Goal: Task Accomplishment & Management: Complete application form

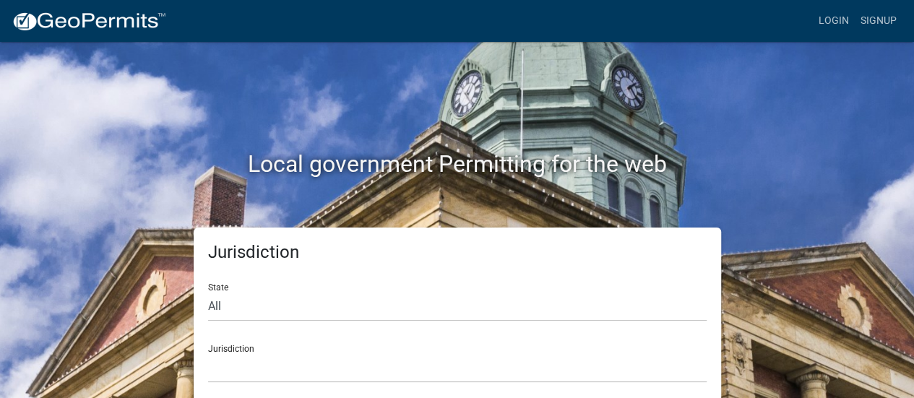
scroll to position [12, 0]
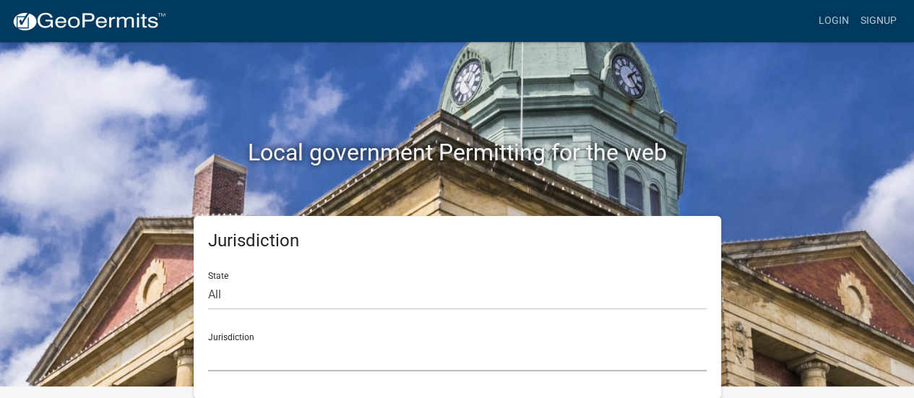
click at [261, 347] on select "[GEOGRAPHIC_DATA], [US_STATE] [GEOGRAPHIC_DATA], [US_STATE][PERSON_NAME][GEOGRA…" at bounding box center [457, 357] width 498 height 30
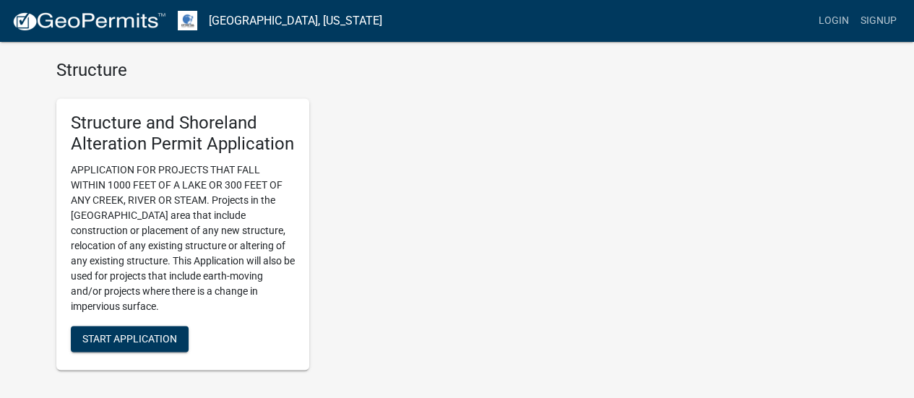
scroll to position [963, 0]
click at [161, 334] on span "Start Application" at bounding box center [129, 340] width 95 height 12
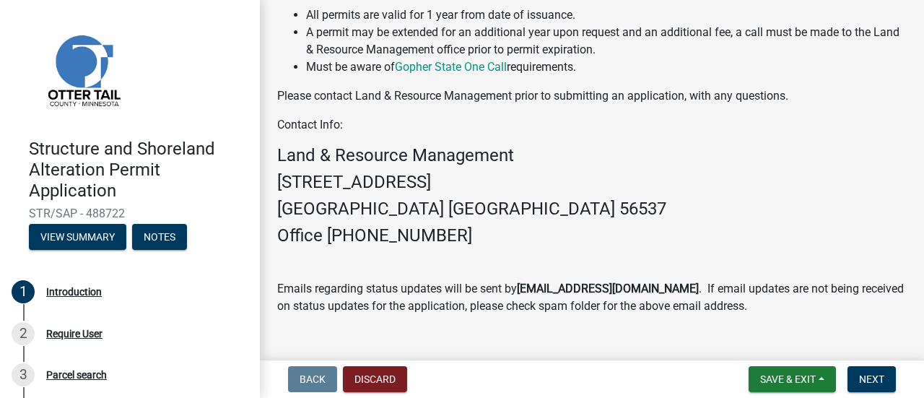
scroll to position [596, 0]
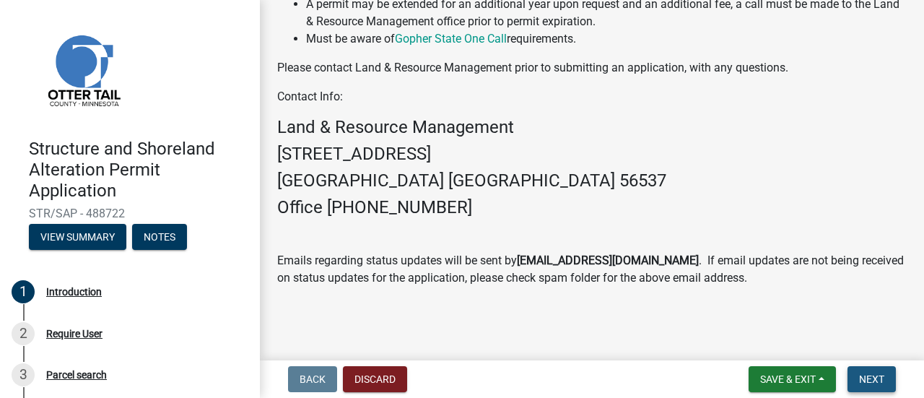
click at [874, 378] on span "Next" at bounding box center [871, 379] width 25 height 12
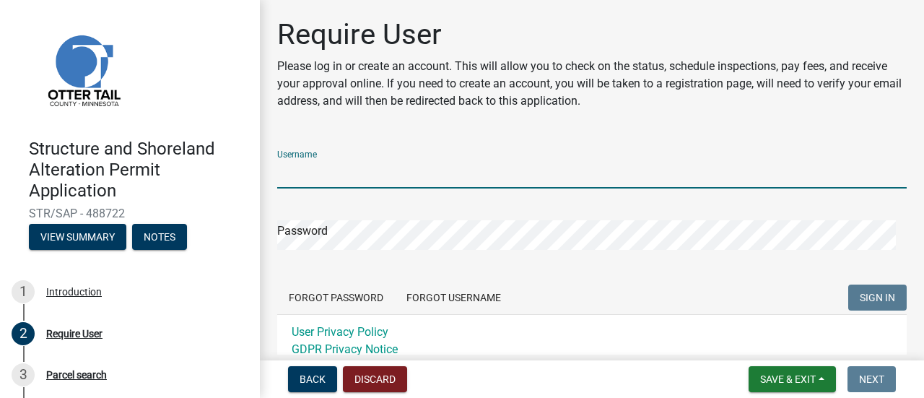
click at [572, 173] on input "Username" at bounding box center [592, 174] width 630 height 30
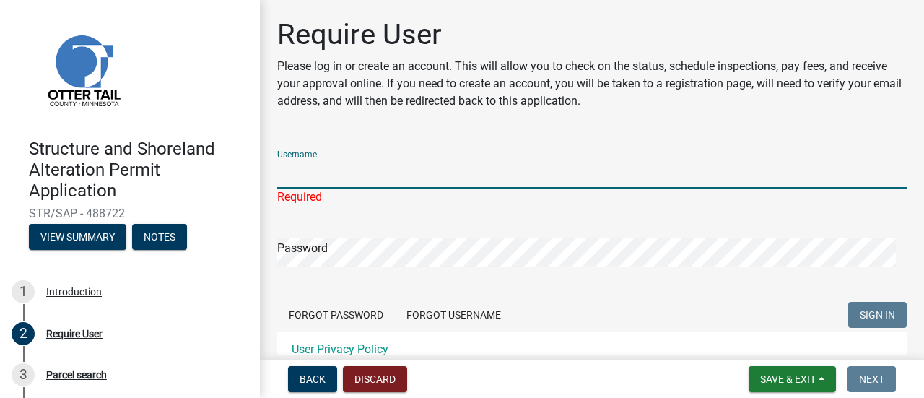
type input "[GEOGRAPHIC_DATA]"
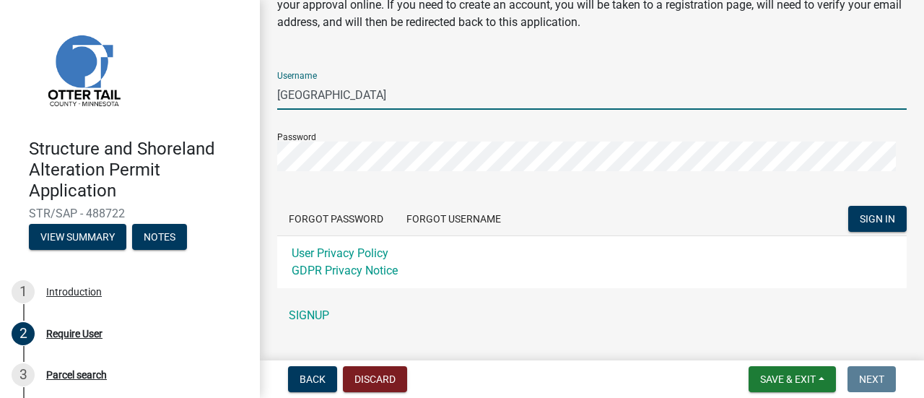
scroll to position [79, 0]
click at [864, 207] on button "SIGN IN" at bounding box center [878, 218] width 58 height 26
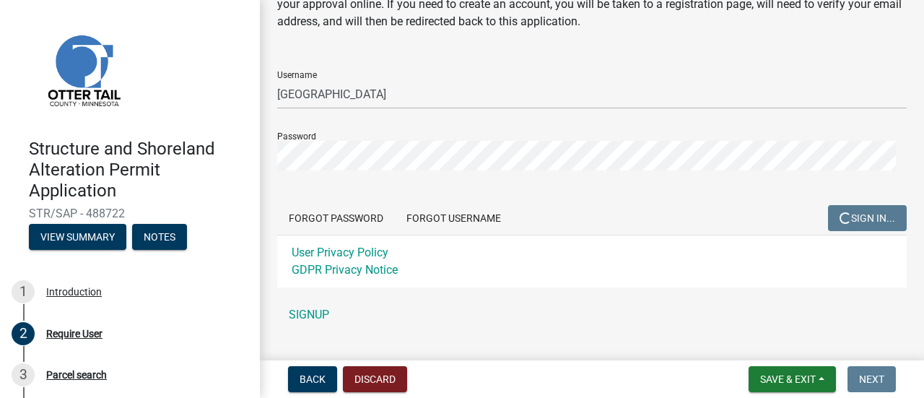
scroll to position [0, 0]
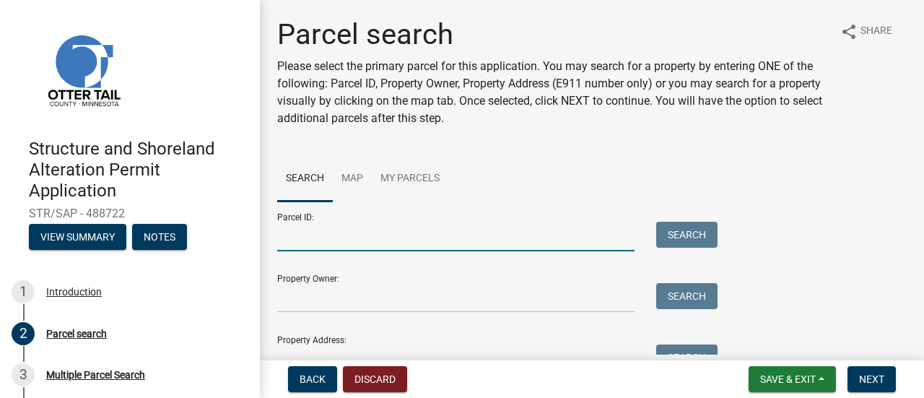
click at [448, 235] on input "Parcel ID:" at bounding box center [455, 237] width 357 height 30
click at [420, 187] on link "My Parcels" at bounding box center [410, 179] width 77 height 46
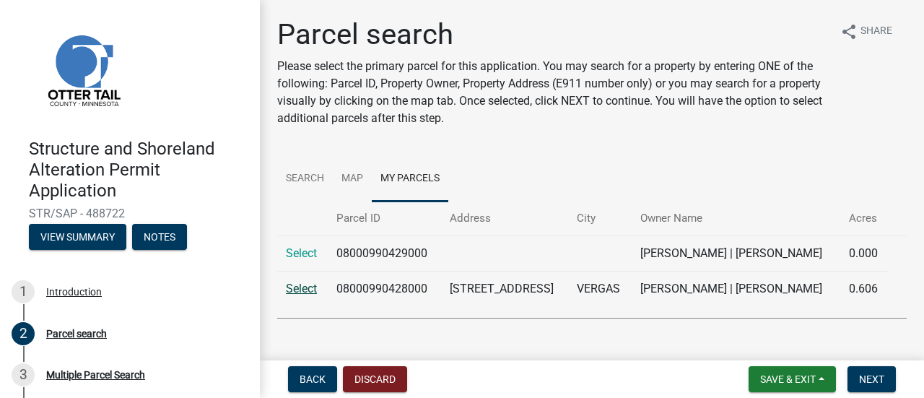
click at [300, 288] on link "Select" at bounding box center [301, 289] width 31 height 14
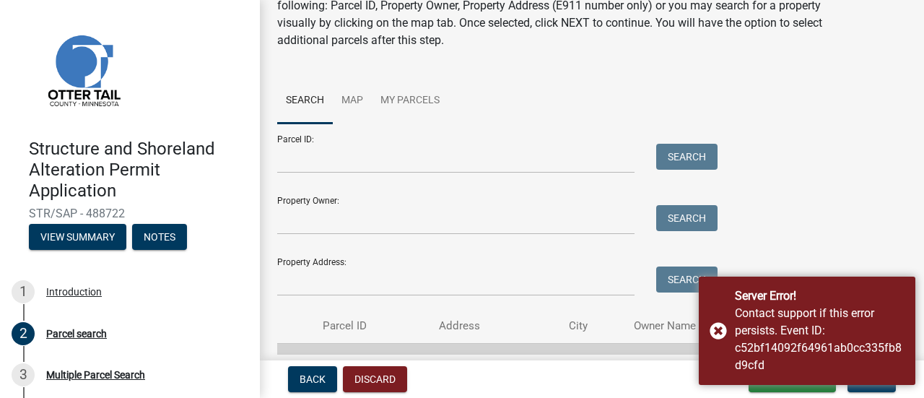
scroll to position [110, 0]
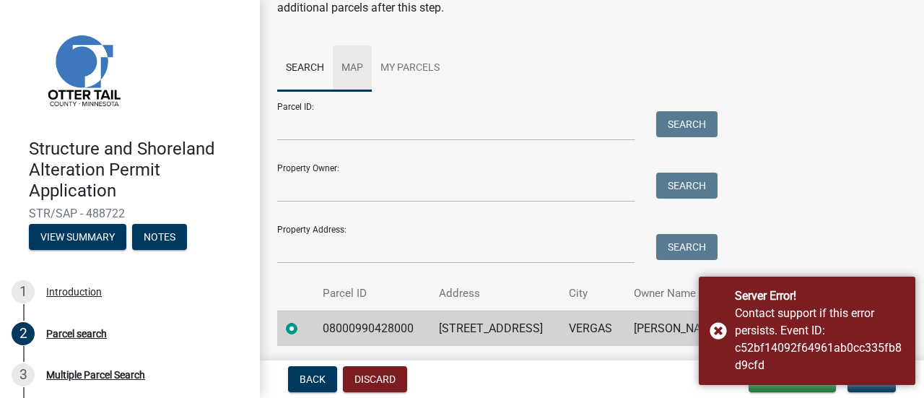
click at [348, 73] on link "Map" at bounding box center [352, 68] width 39 height 46
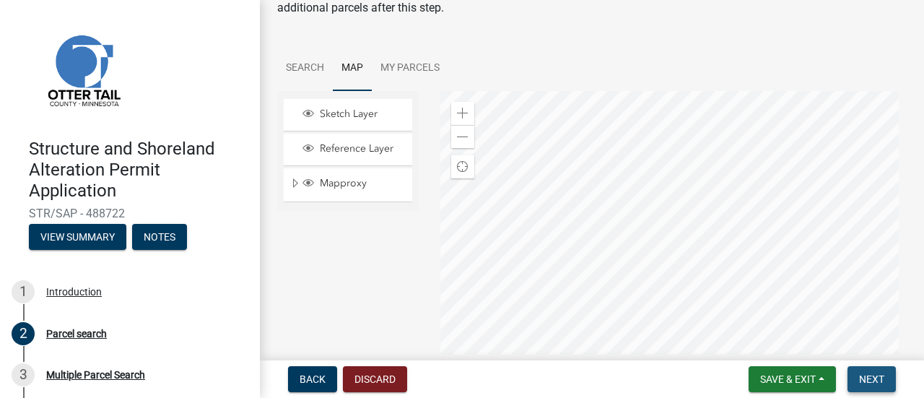
click at [868, 376] on span "Next" at bounding box center [871, 379] width 25 height 12
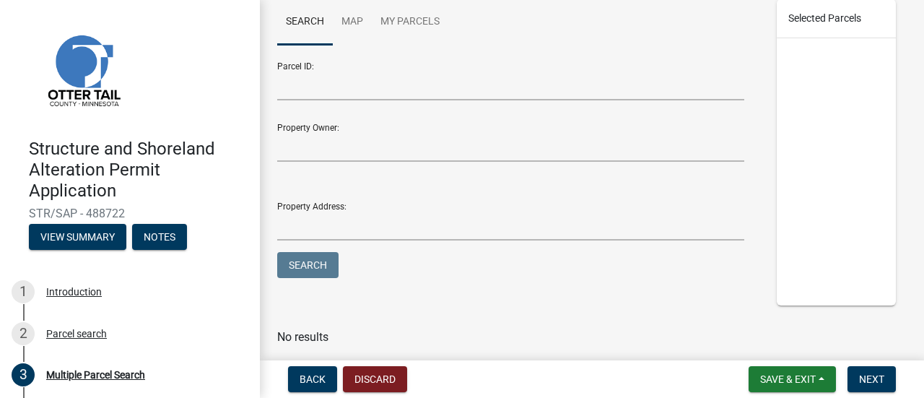
scroll to position [238, 0]
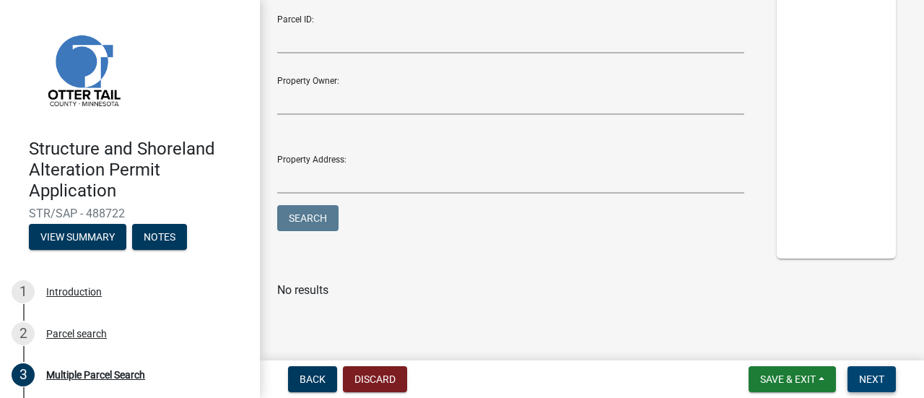
click at [864, 368] on button "Next" at bounding box center [872, 379] width 48 height 26
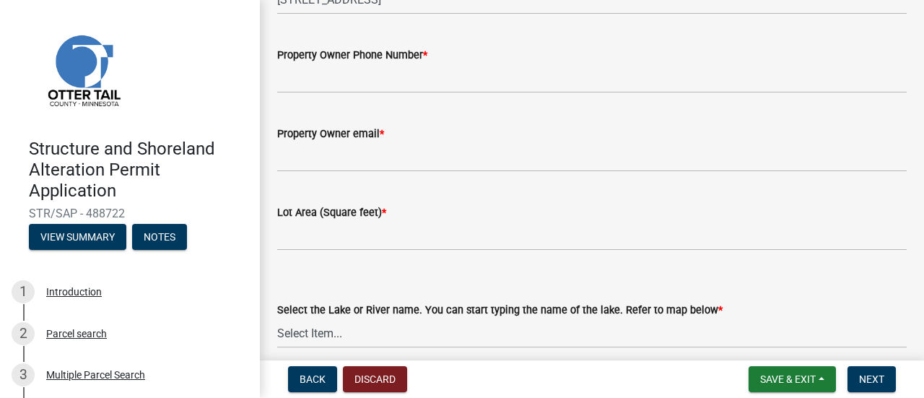
scroll to position [214, 0]
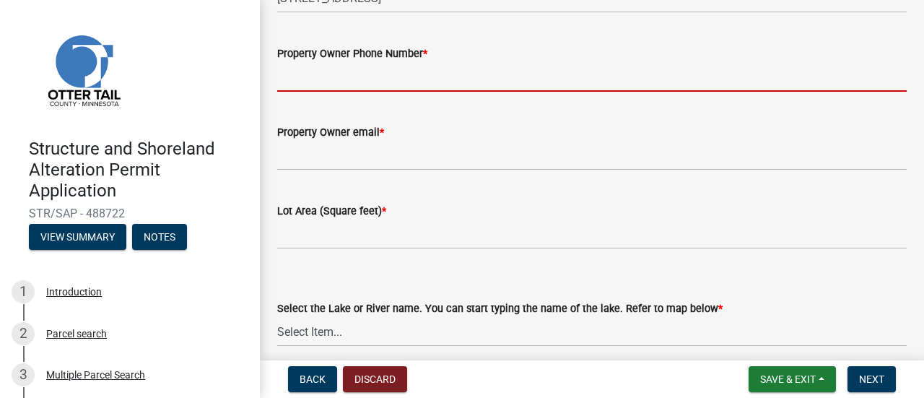
click at [378, 87] on input "Property Owner Phone Number *" at bounding box center [592, 77] width 630 height 30
type input "2182981578"
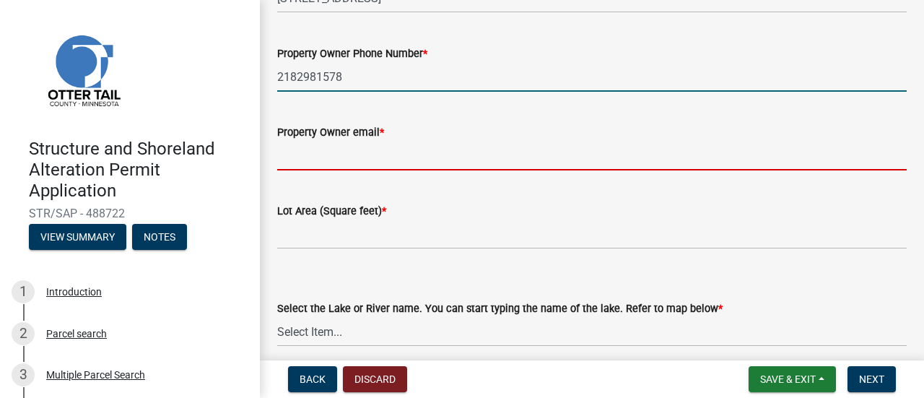
type input "[EMAIL_ADDRESS][DOMAIN_NAME]"
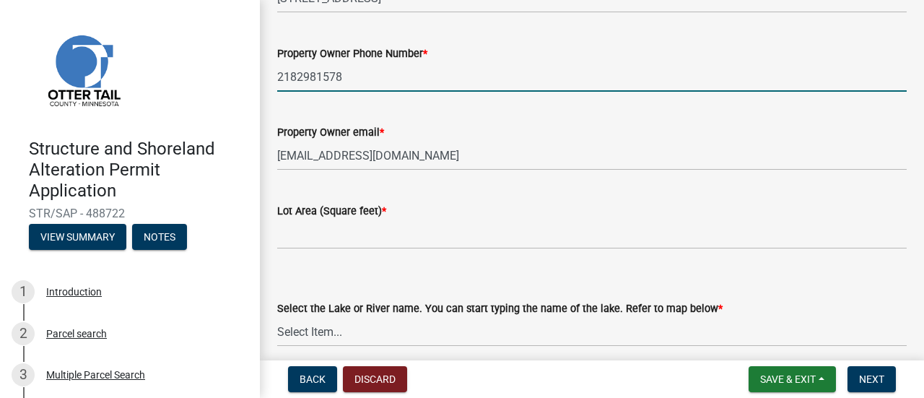
scroll to position [278, 0]
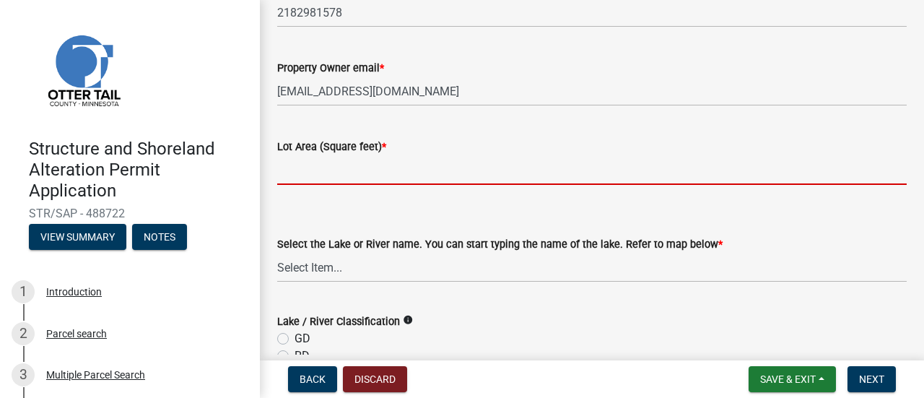
click at [381, 165] on input "text" at bounding box center [592, 170] width 630 height 30
type input "55321.2"
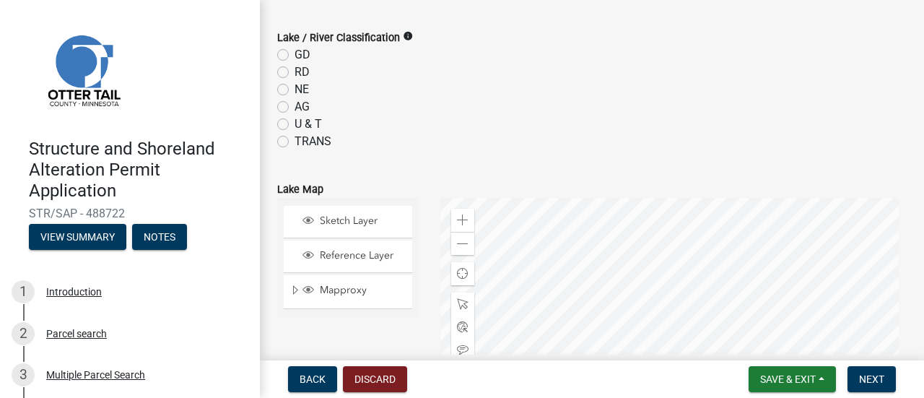
scroll to position [563, 0]
click at [408, 35] on icon "info" at bounding box center [408, 35] width 10 height 10
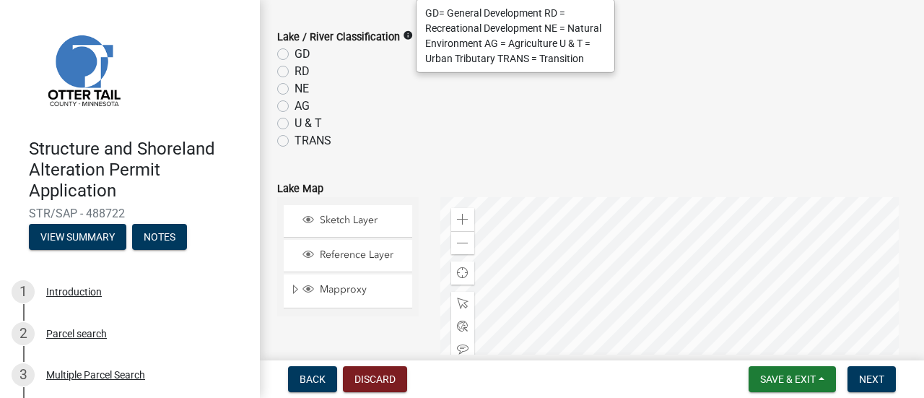
click at [315, 89] on div "NE" at bounding box center [592, 88] width 630 height 17
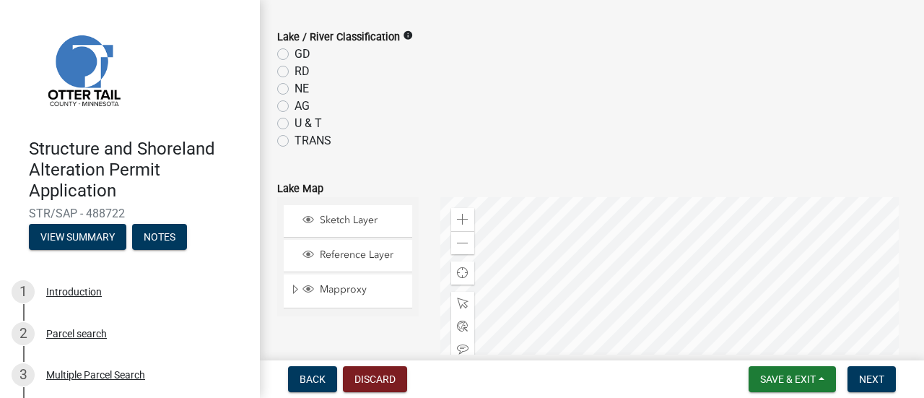
click at [298, 89] on label "NE" at bounding box center [302, 88] width 14 height 17
click at [298, 89] on input "NE" at bounding box center [299, 84] width 9 height 9
radio input "true"
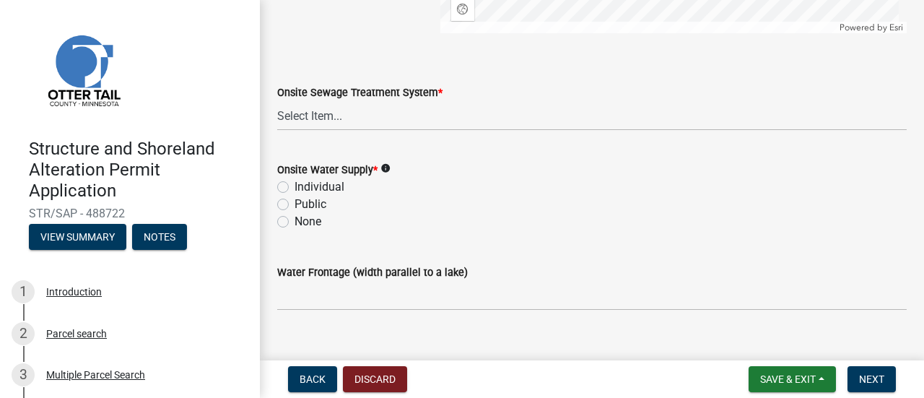
scroll to position [1088, 0]
click at [415, 118] on select "Select Item... L&R Certificate of Compliance within 5yrs Compliance Inspection …" at bounding box center [592, 115] width 630 height 30
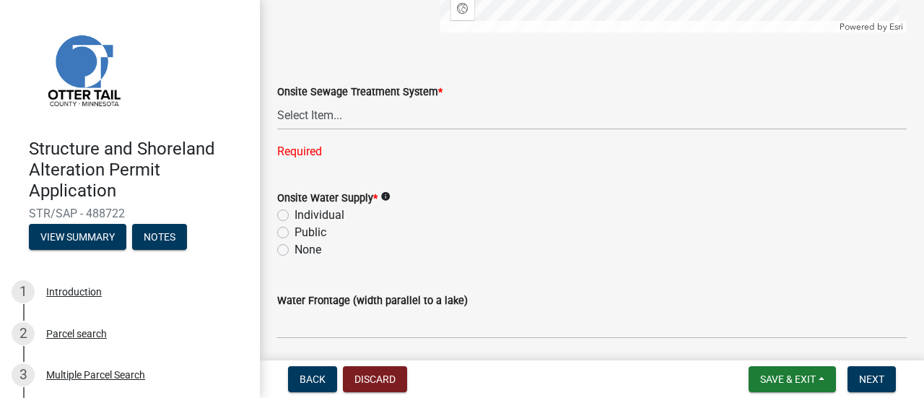
click at [480, 92] on div "Onsite Sewage Treatment System *" at bounding box center [592, 91] width 630 height 17
click at [295, 215] on label "Individual" at bounding box center [320, 215] width 50 height 17
click at [295, 215] on input "Individual" at bounding box center [299, 211] width 9 height 9
radio input "true"
click at [360, 119] on select "Select Item... L&R Certificate of Compliance within 5yrs Compliance Inspection …" at bounding box center [592, 115] width 630 height 30
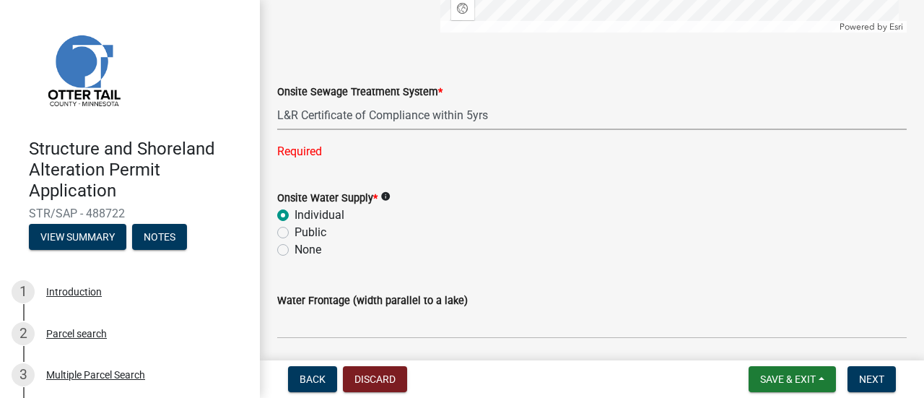
click at [277, 100] on select "Select Item... L&R Certificate of Compliance within 5yrs Compliance Inspection …" at bounding box center [592, 115] width 630 height 30
select select "bc95ce3f-9706-43bd-97a5-80c1e912429f"
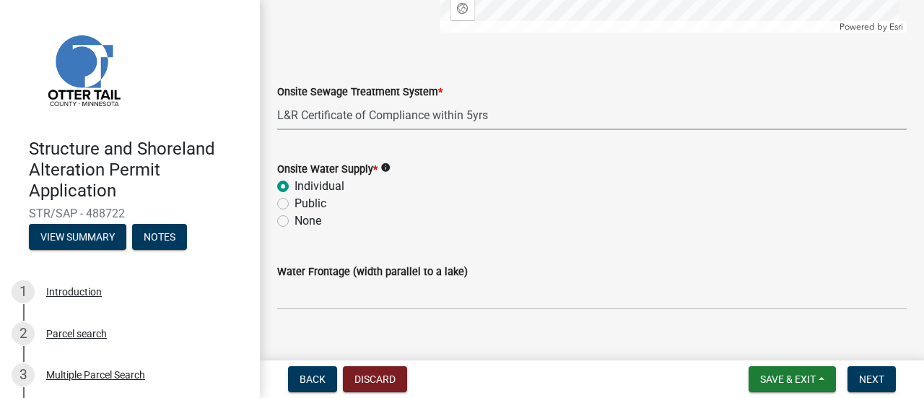
scroll to position [1111, 0]
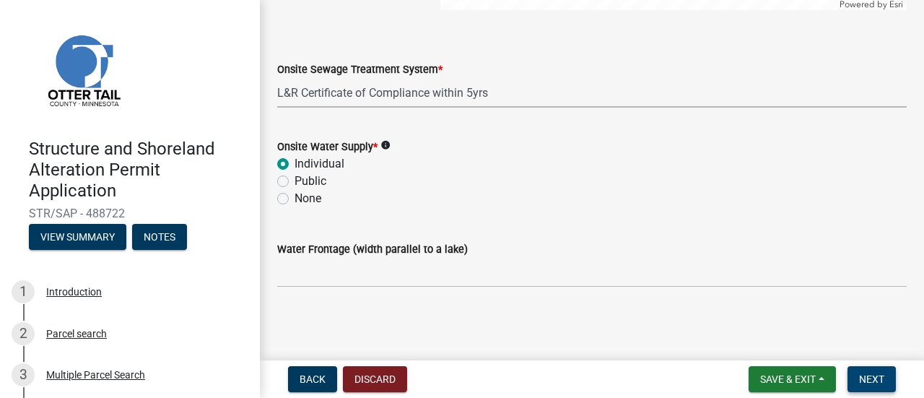
click at [852, 371] on button "Next" at bounding box center [872, 379] width 48 height 26
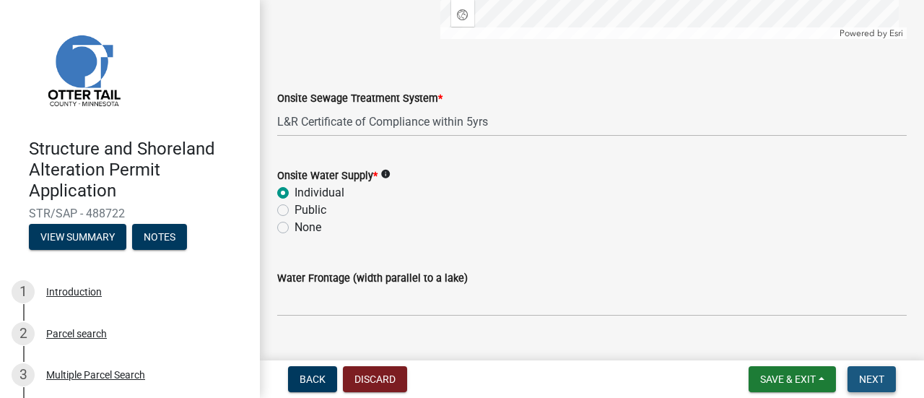
scroll to position [1140, 0]
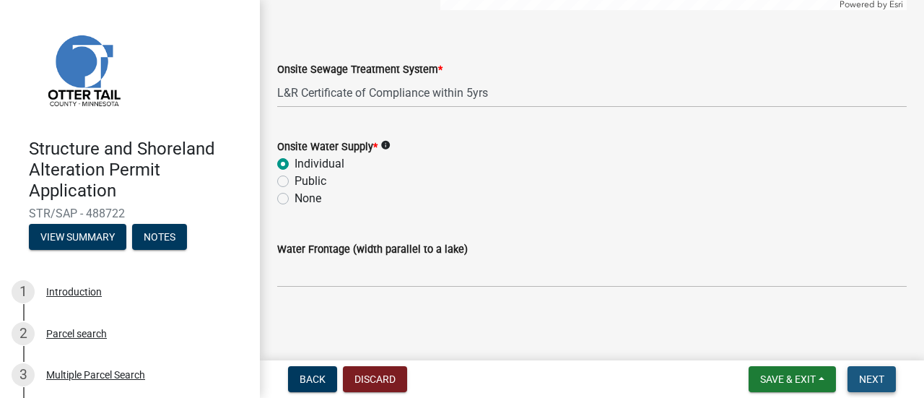
click at [864, 381] on span "Next" at bounding box center [871, 379] width 25 height 12
click at [859, 378] on button "Next" at bounding box center [872, 379] width 48 height 26
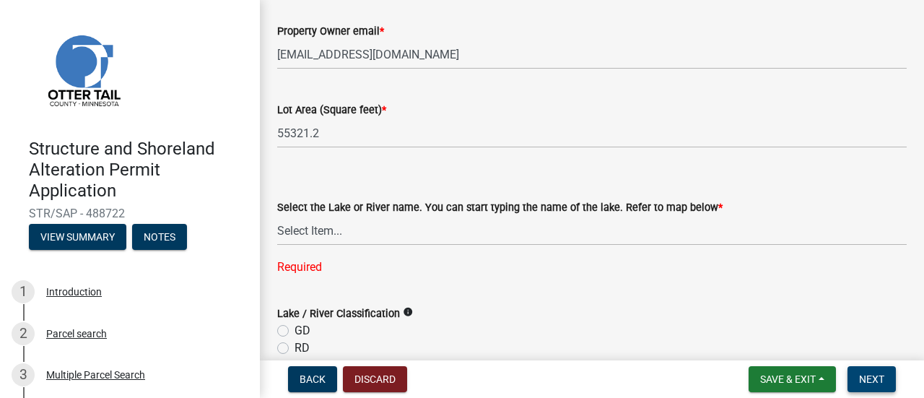
scroll to position [331, 0]
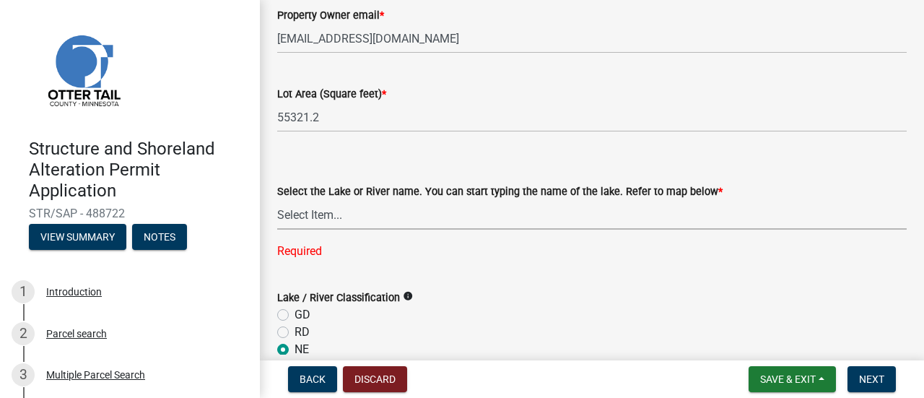
click at [532, 207] on select "Select Item... None [PERSON_NAME] 56-031 [PERSON_NAME] 56-118 [PERSON_NAME] 56-…" at bounding box center [592, 215] width 630 height 30
click at [277, 200] on select "Select Item... None [PERSON_NAME] 56-031 [PERSON_NAME] 56-118 [PERSON_NAME] 56-…" at bounding box center [592, 215] width 630 height 30
select select "b12f4186-d17d-4fbd-b1bf-6d8e977b16f7"
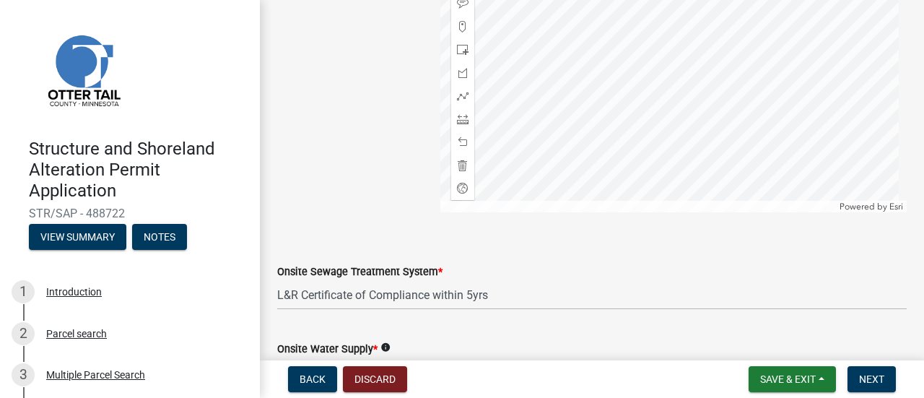
scroll to position [1111, 0]
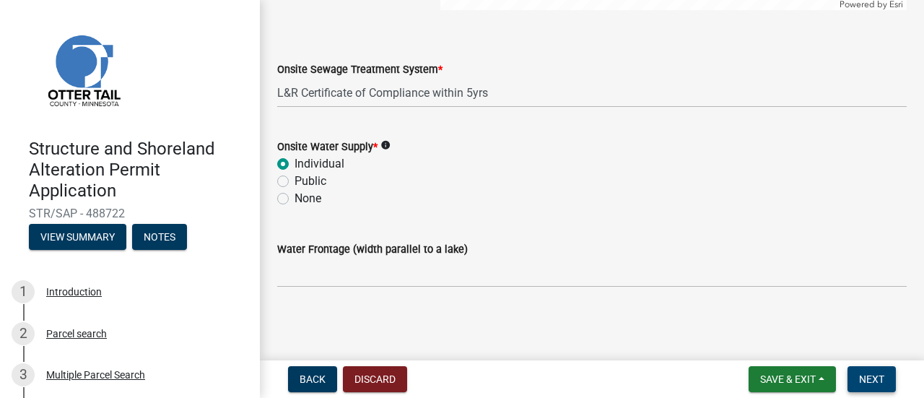
click at [859, 381] on span "Next" at bounding box center [871, 379] width 25 height 12
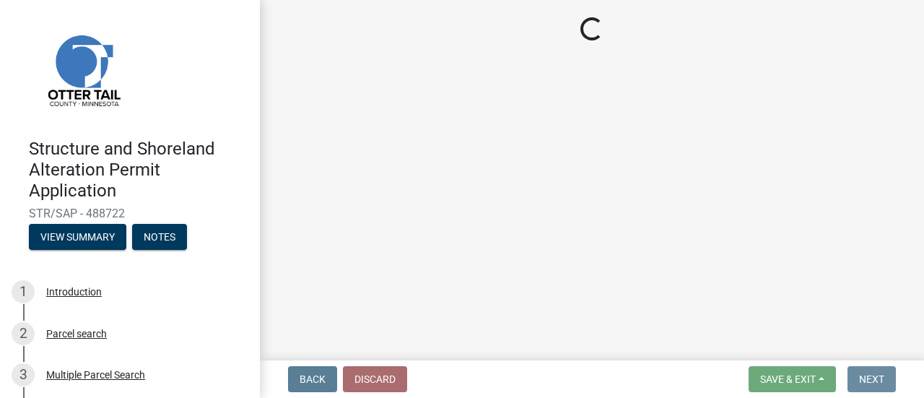
scroll to position [0, 0]
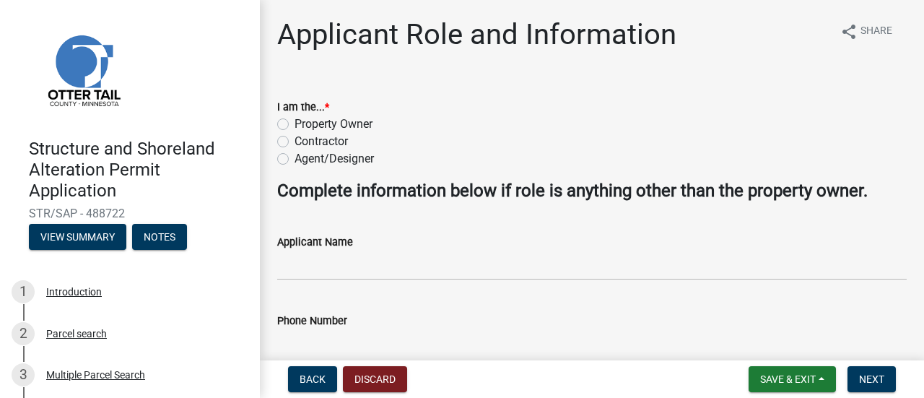
click at [295, 125] on label "Property Owner" at bounding box center [334, 124] width 78 height 17
click at [295, 125] on input "Property Owner" at bounding box center [299, 120] width 9 height 9
radio input "true"
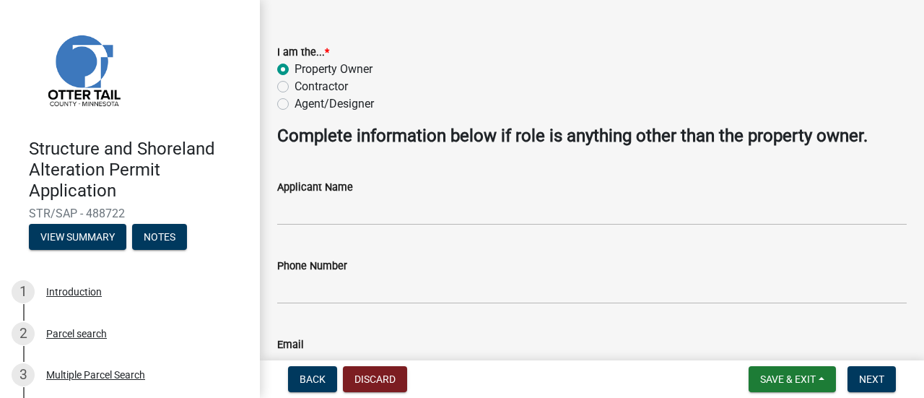
scroll to position [150, 0]
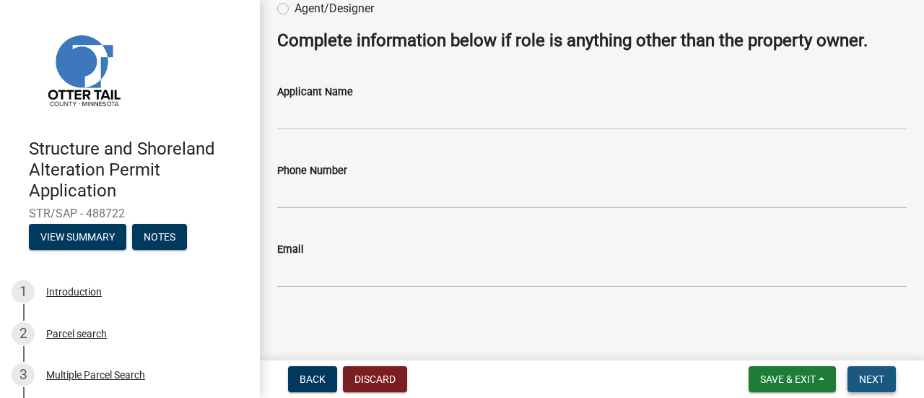
click at [874, 373] on span "Next" at bounding box center [871, 379] width 25 height 12
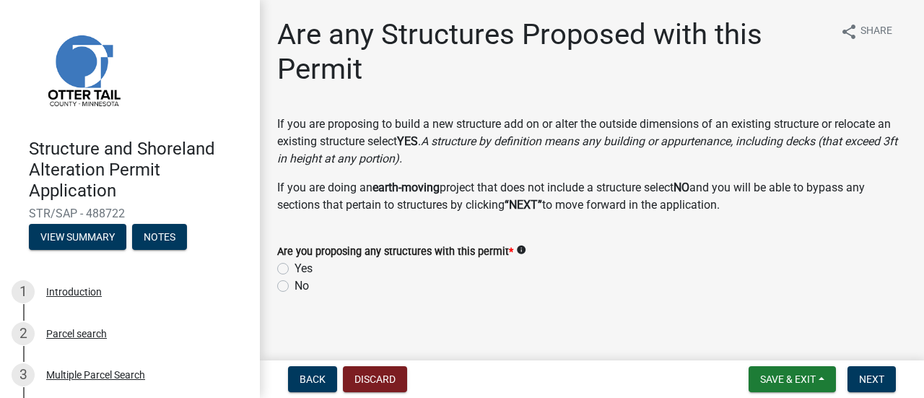
scroll to position [9, 0]
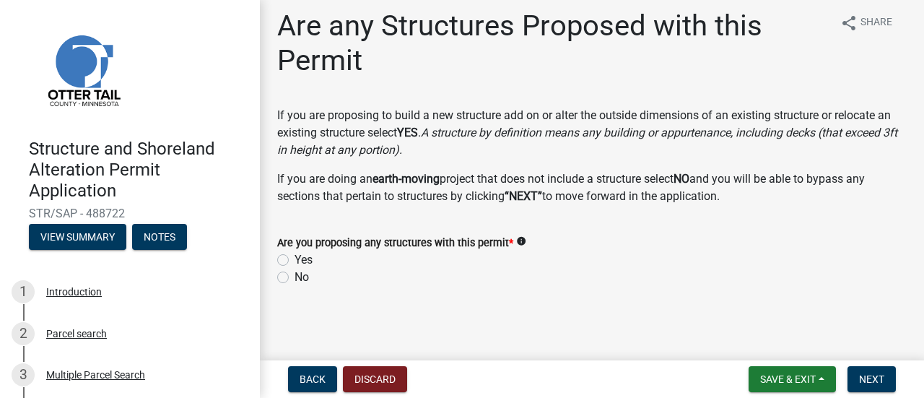
click at [291, 281] on div "No" at bounding box center [592, 277] width 630 height 17
click at [295, 278] on label "No" at bounding box center [302, 277] width 14 height 17
click at [295, 278] on input "No" at bounding box center [299, 273] width 9 height 9
radio input "true"
click at [888, 378] on button "Next" at bounding box center [872, 379] width 48 height 26
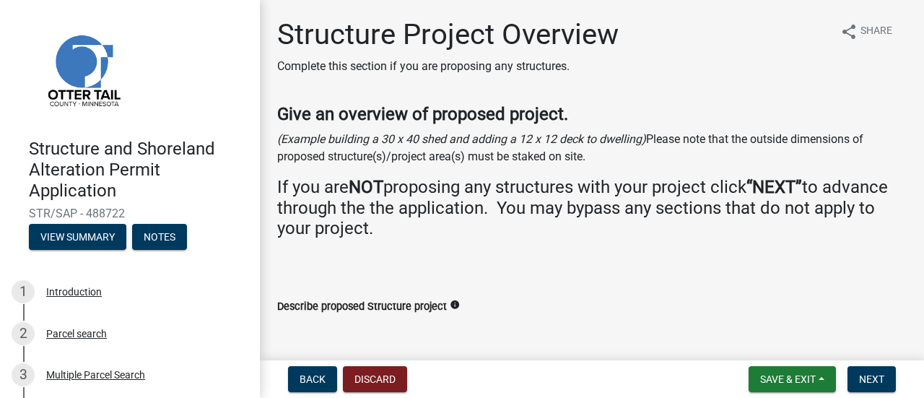
scroll to position [178, 0]
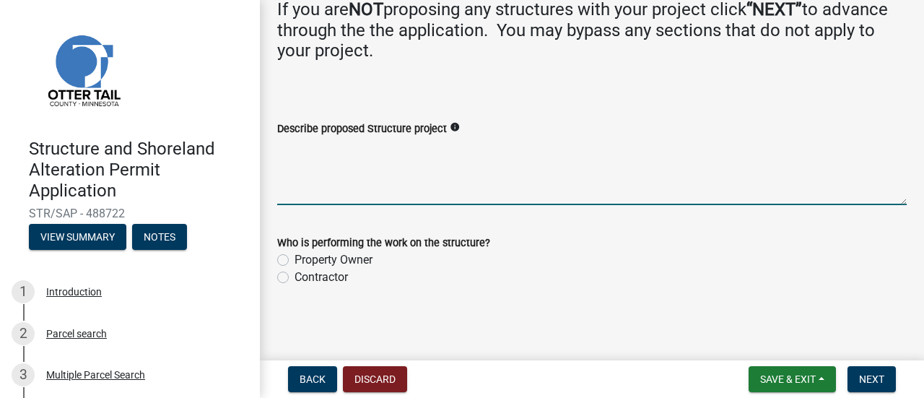
click at [396, 186] on textarea "Describe proposed Structure project" at bounding box center [592, 171] width 630 height 68
drag, startPoint x: 396, startPoint y: 186, endPoint x: 371, endPoint y: 178, distance: 26.0
click at [371, 178] on textarea "Describe proposed Structure project" at bounding box center [592, 171] width 630 height 68
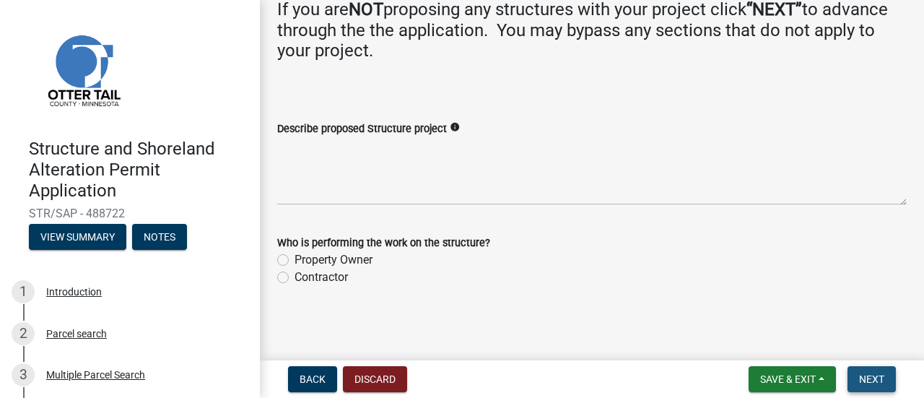
click at [862, 382] on span "Next" at bounding box center [871, 379] width 25 height 12
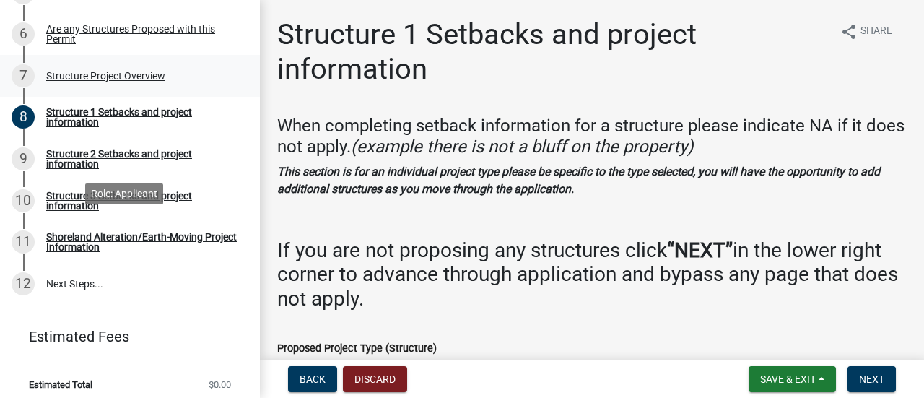
scroll to position [474, 0]
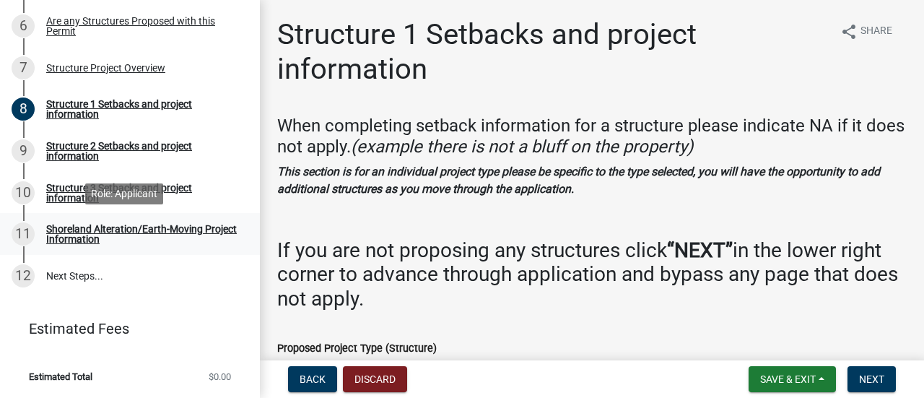
click at [146, 232] on div "Shoreland Alteration/Earth-Moving Project Information" at bounding box center [141, 234] width 191 height 20
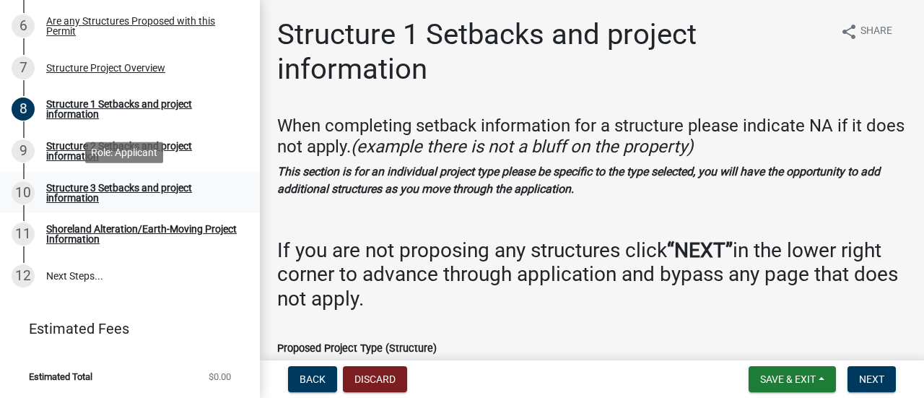
click at [163, 183] on div "Structure 3 Setbacks and project information" at bounding box center [141, 193] width 191 height 20
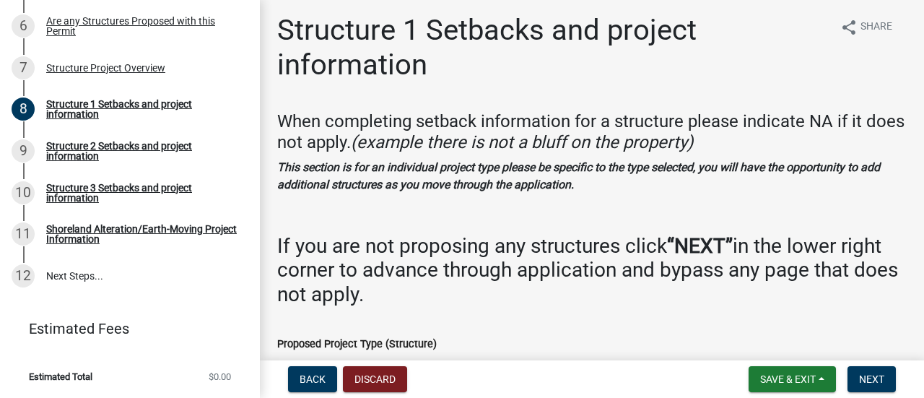
scroll to position [0, 0]
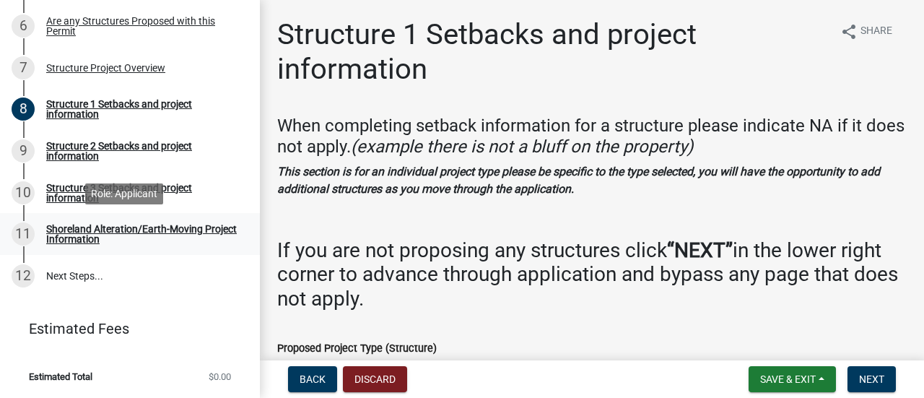
click at [95, 225] on div "Shoreland Alteration/Earth-Moving Project Information" at bounding box center [141, 234] width 191 height 20
click at [113, 232] on div "Shoreland Alteration/Earth-Moving Project Information" at bounding box center [141, 234] width 191 height 20
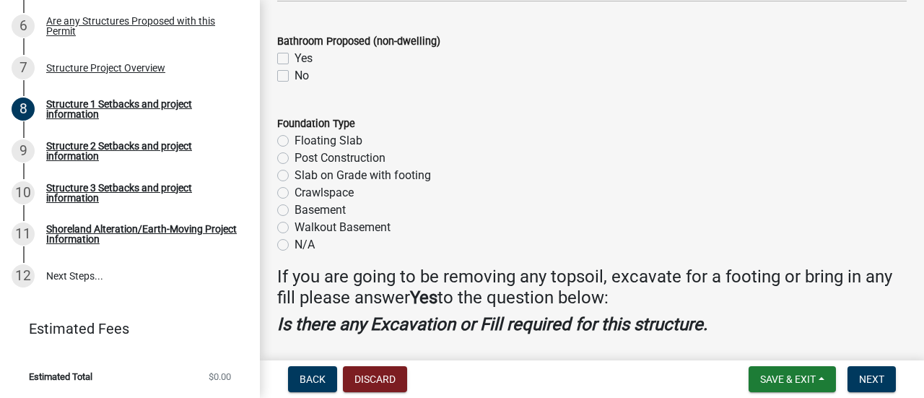
scroll to position [2006, 0]
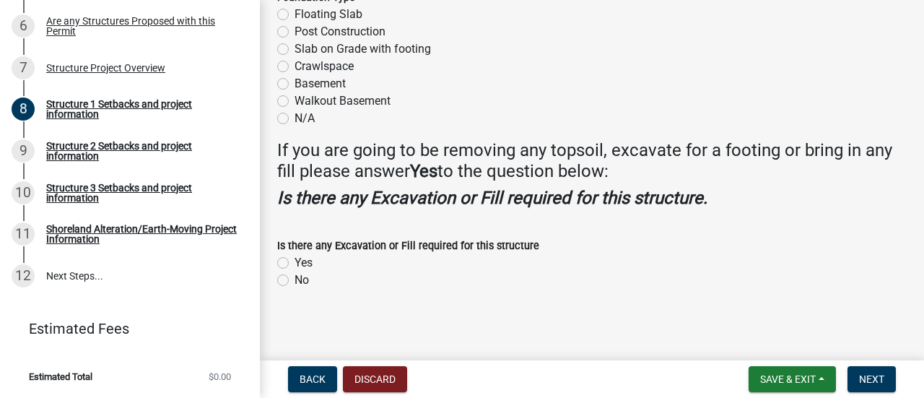
click at [311, 272] on div "No" at bounding box center [592, 280] width 630 height 17
click at [880, 379] on span "Next" at bounding box center [871, 379] width 25 height 12
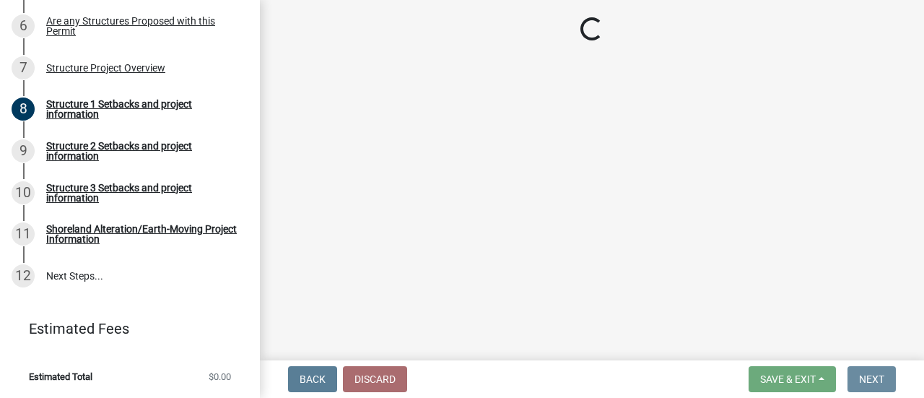
scroll to position [0, 0]
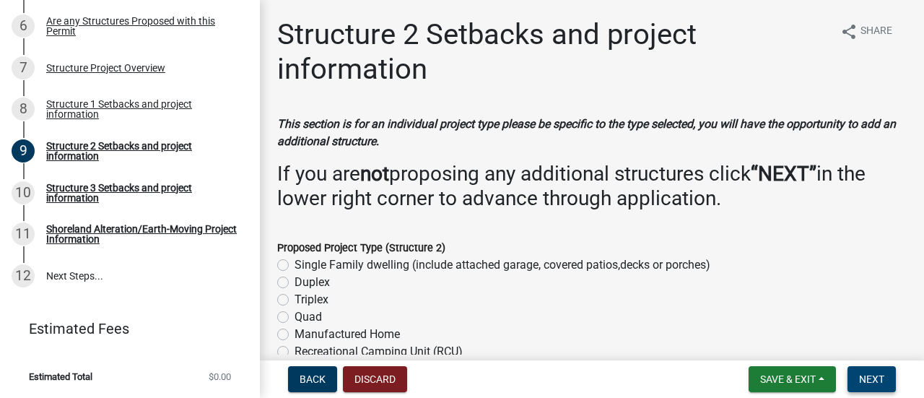
click at [856, 376] on button "Next" at bounding box center [872, 379] width 48 height 26
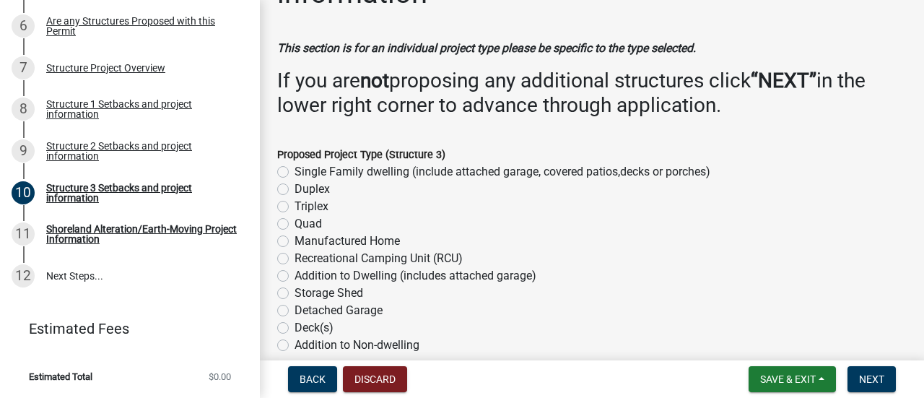
scroll to position [77, 0]
click at [853, 376] on button "Next" at bounding box center [872, 379] width 48 height 26
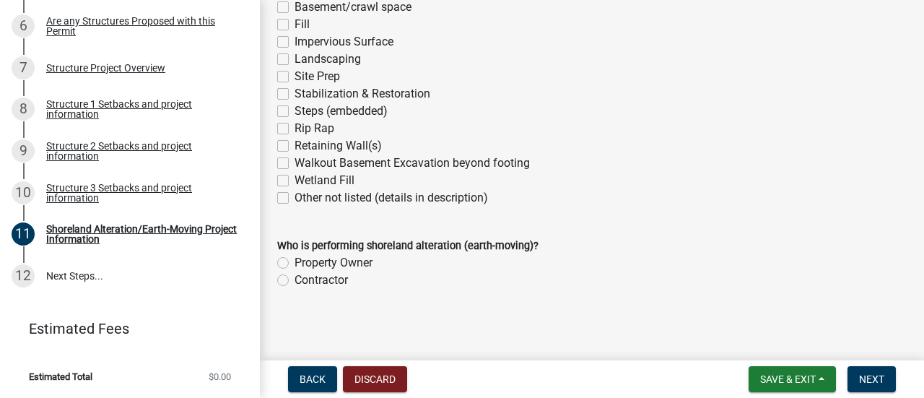
scroll to position [427, 0]
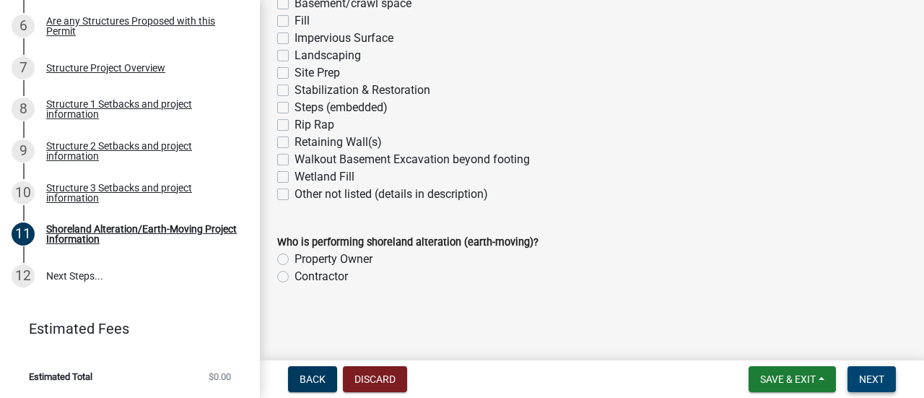
click at [880, 382] on span "Next" at bounding box center [871, 379] width 25 height 12
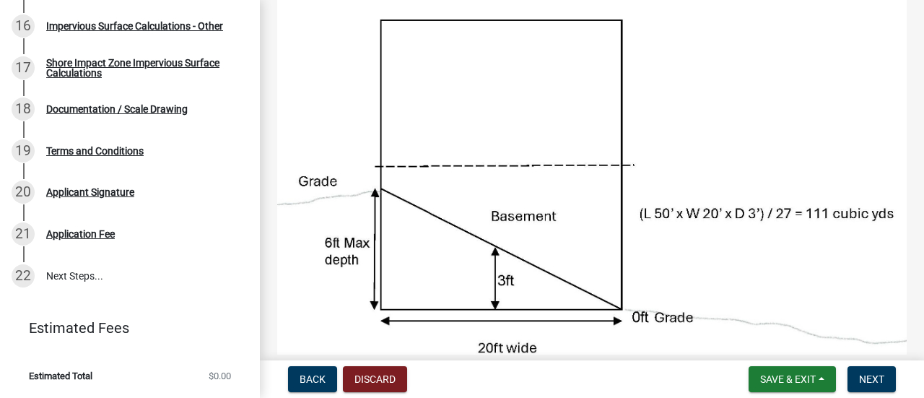
scroll to position [191, 0]
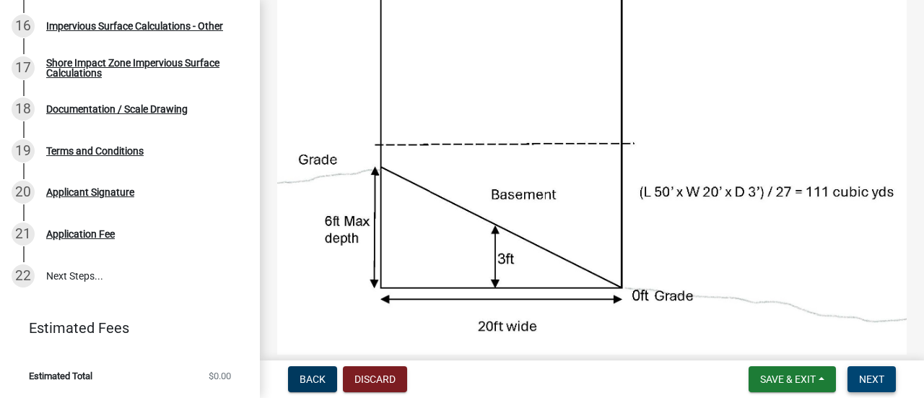
click at [872, 384] on span "Next" at bounding box center [871, 379] width 25 height 12
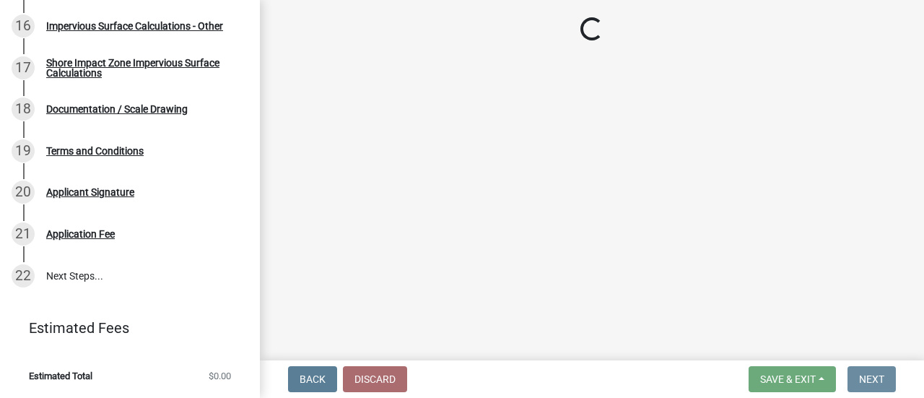
scroll to position [0, 0]
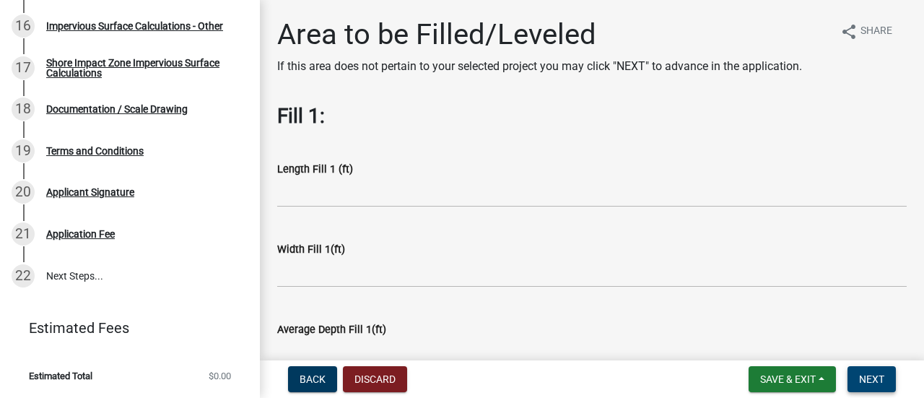
click at [867, 382] on span "Next" at bounding box center [871, 379] width 25 height 12
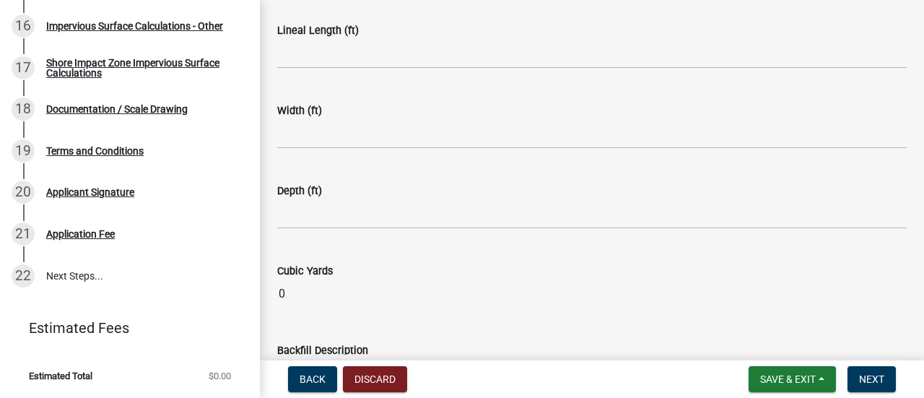
scroll to position [243, 0]
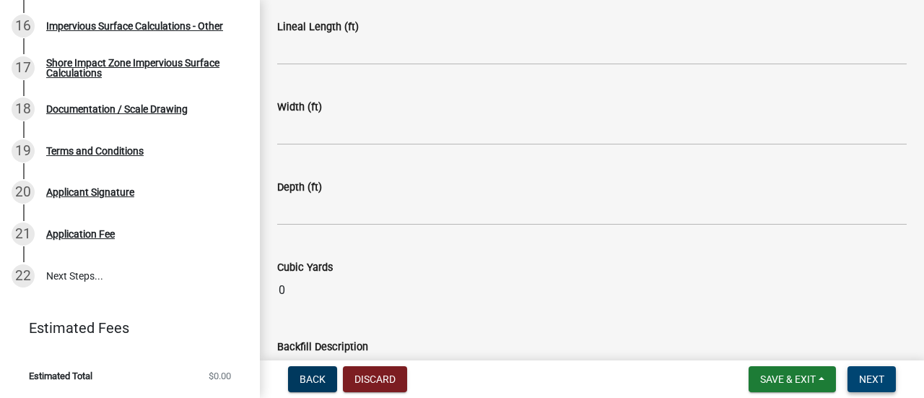
click at [862, 376] on span "Next" at bounding box center [871, 379] width 25 height 12
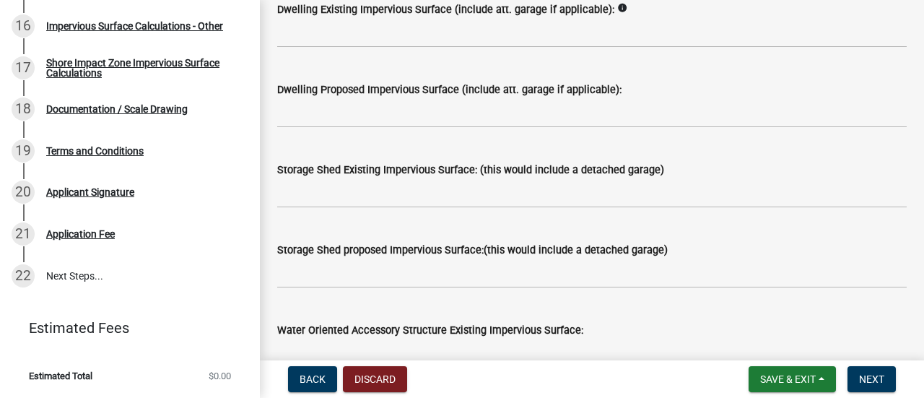
scroll to position [363, 0]
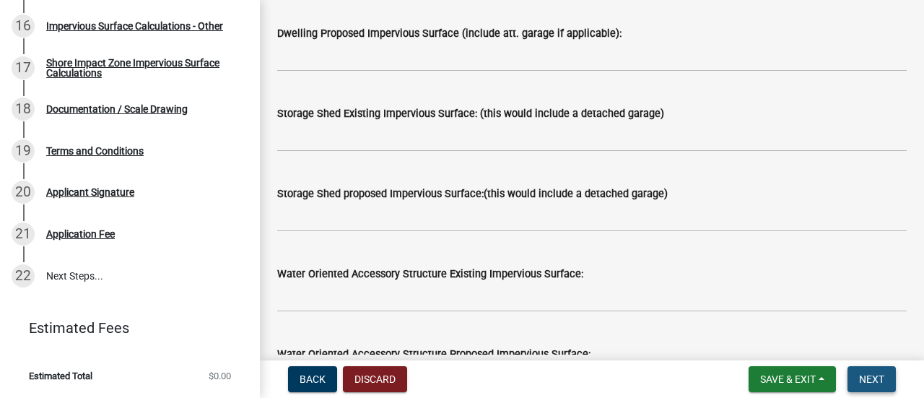
click at [866, 372] on button "Next" at bounding box center [872, 379] width 48 height 26
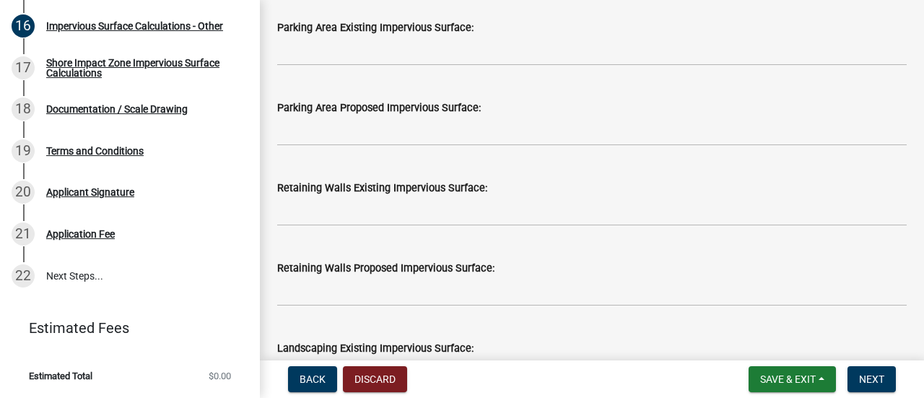
scroll to position [1125, 0]
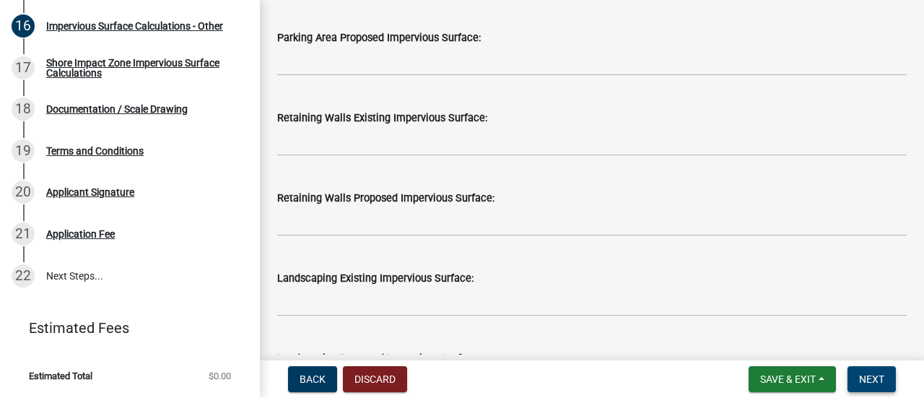
click at [869, 383] on span "Next" at bounding box center [871, 379] width 25 height 12
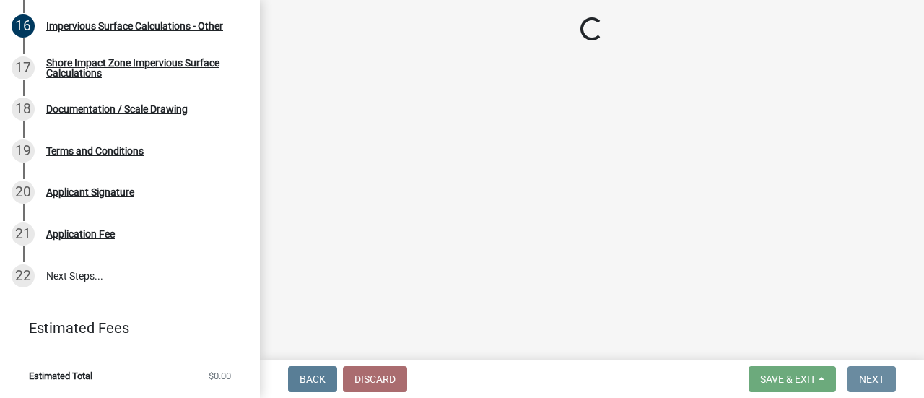
scroll to position [0, 0]
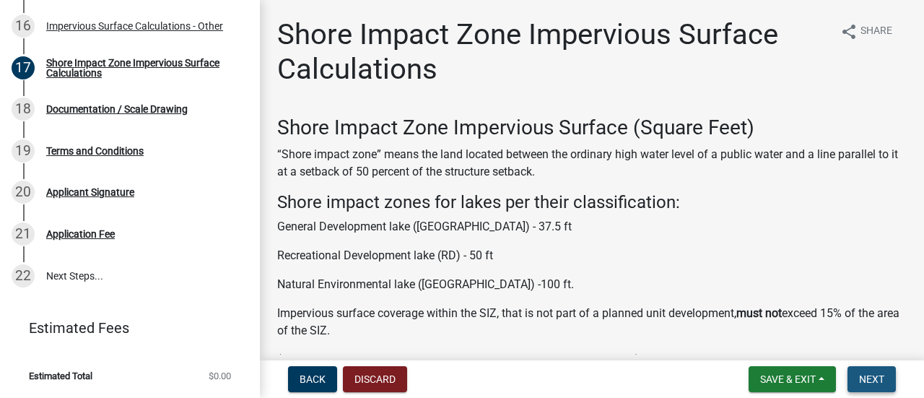
click at [869, 383] on span "Next" at bounding box center [871, 379] width 25 height 12
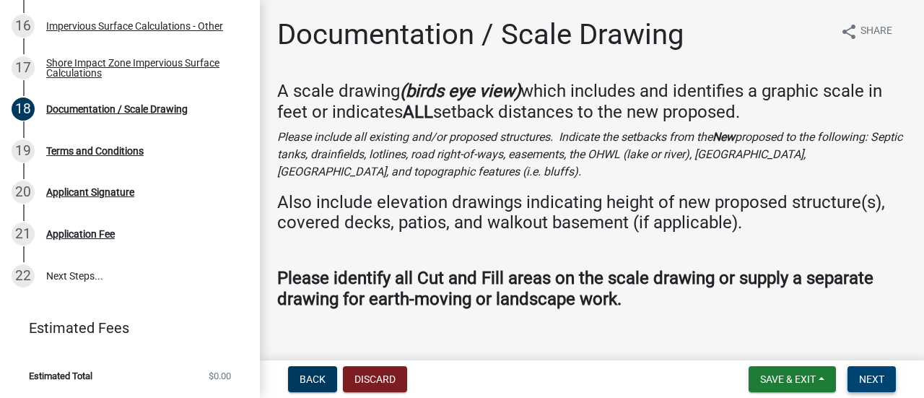
click at [869, 383] on span "Next" at bounding box center [871, 379] width 25 height 12
